Goal: Transaction & Acquisition: Purchase product/service

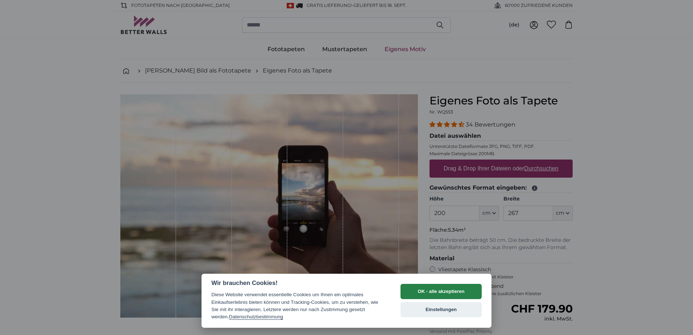
click at [427, 295] on button "OK - alle akzeptieren" at bounding box center [440, 291] width 81 height 15
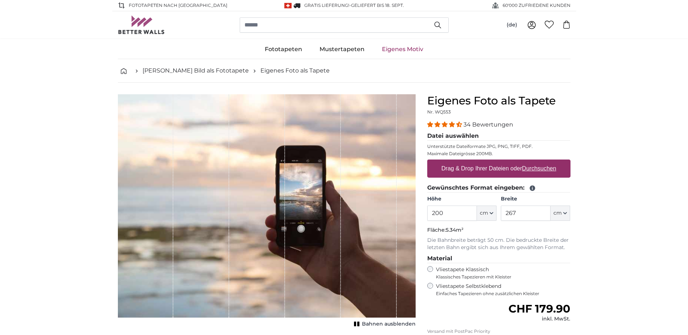
click at [537, 168] on u "Durchsuchen" at bounding box center [539, 168] width 34 height 6
click at [537, 162] on input "Drag & Drop Ihrer Dateien oder Durchsuchen" at bounding box center [498, 160] width 143 height 2
type input "**********"
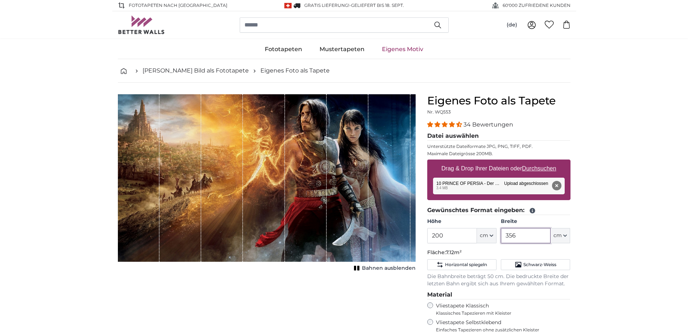
click at [532, 234] on input "356" at bounding box center [525, 235] width 50 height 15
type input "3"
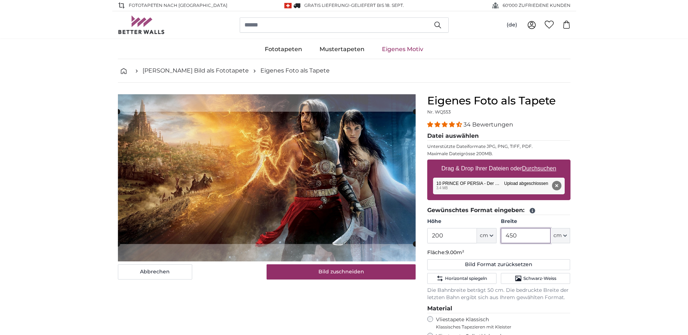
type input "450"
click at [458, 232] on input "200" at bounding box center [452, 235] width 50 height 15
type input "2"
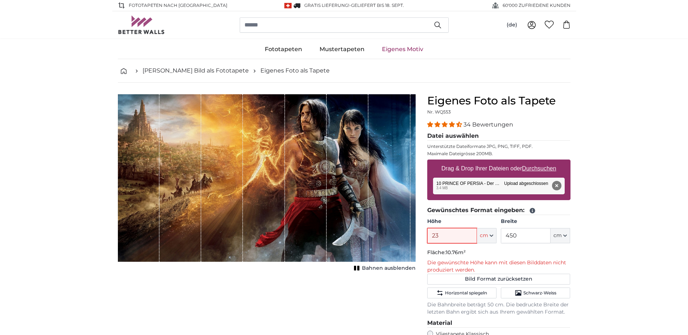
type input "238"
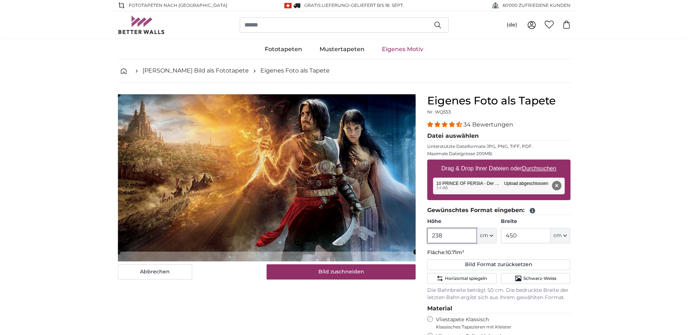
click at [394, 204] on cropper-handle at bounding box center [267, 172] width 298 height 157
type input "238"
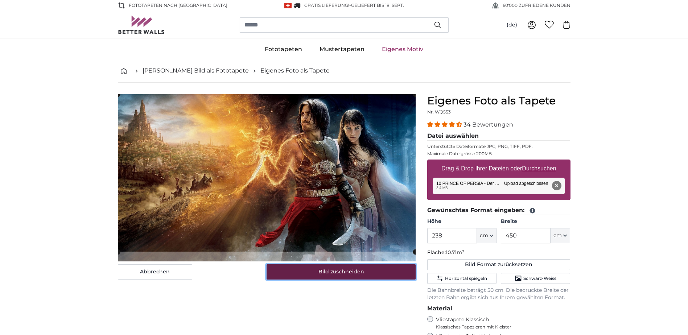
click at [372, 274] on button "Bild zuschneiden" at bounding box center [340, 271] width 149 height 15
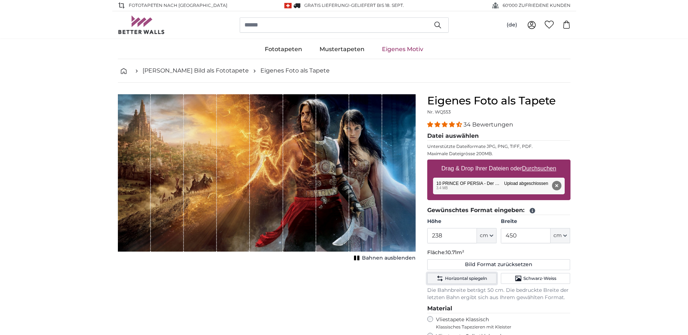
click at [468, 277] on span "Horizontal spiegeln" at bounding box center [466, 278] width 42 height 6
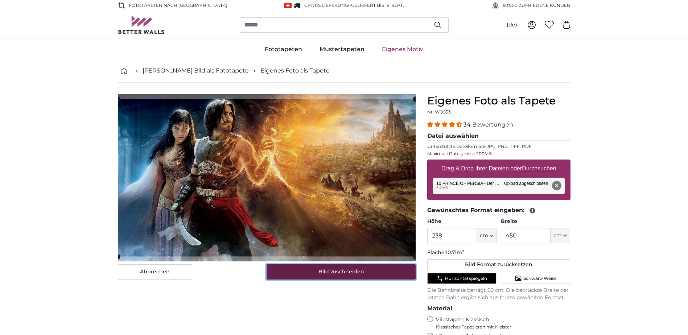
click at [351, 277] on button "Bild zuschneiden" at bounding box center [340, 271] width 149 height 15
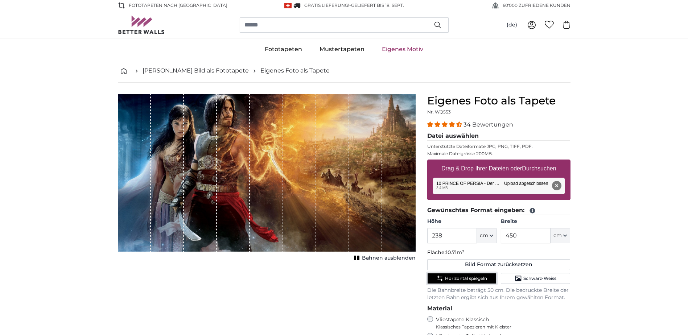
click at [476, 278] on span "Horizontal spiegeln" at bounding box center [466, 278] width 42 height 6
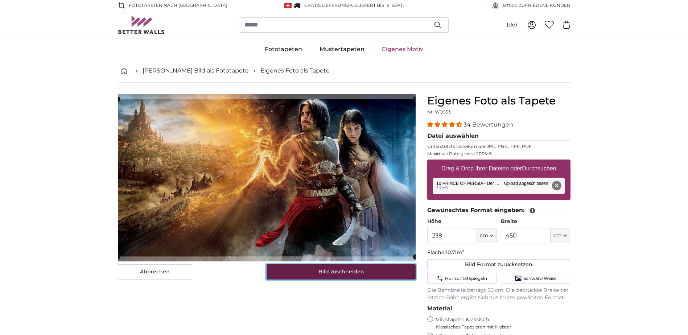
click at [367, 274] on button "Bild zuschneiden" at bounding box center [340, 271] width 149 height 15
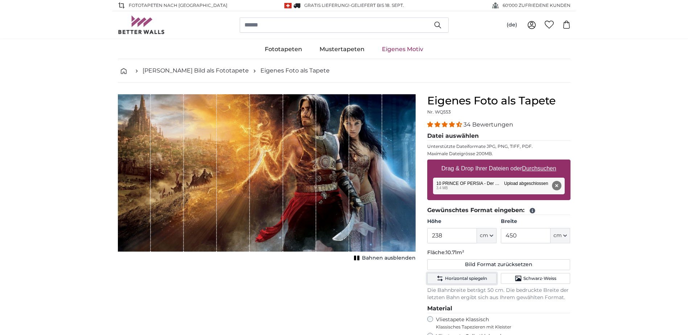
click at [457, 284] on button "Horizontal spiegeln" at bounding box center [461, 278] width 69 height 11
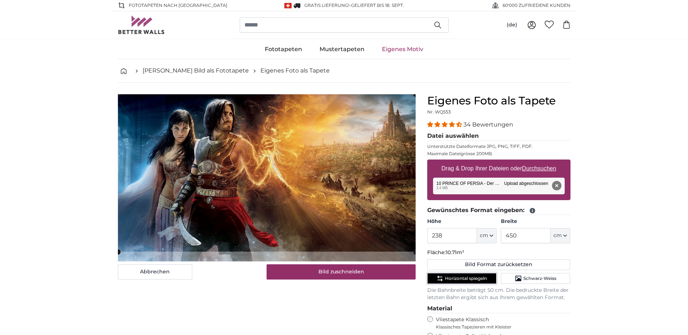
click at [345, 214] on cropper-handle at bounding box center [267, 172] width 298 height 157
click at [461, 275] on button "Horizontal spiegeln" at bounding box center [461, 278] width 69 height 11
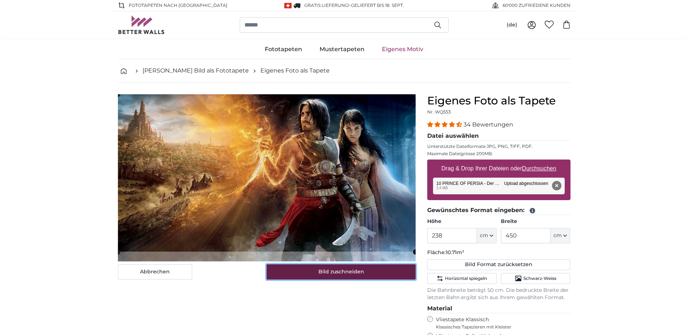
click at [365, 273] on button "Bild zuschneiden" at bounding box center [340, 271] width 149 height 15
